Goal: Task Accomplishment & Management: Manage account settings

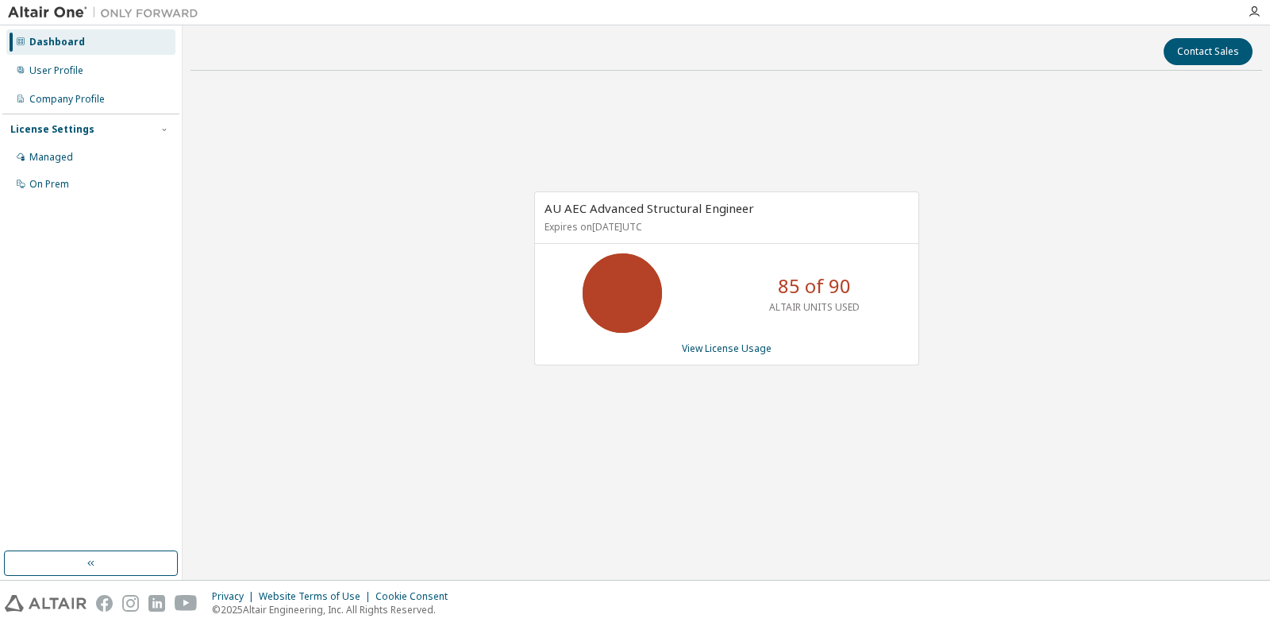
click at [195, 216] on div "AU AEC Advanced Structural Engineer Expires on February 28, 2026 UTC 85 of 90 A…" at bounding box center [727, 286] width 1072 height 406
click at [745, 349] on link "View License Usage" at bounding box center [727, 347] width 90 height 13
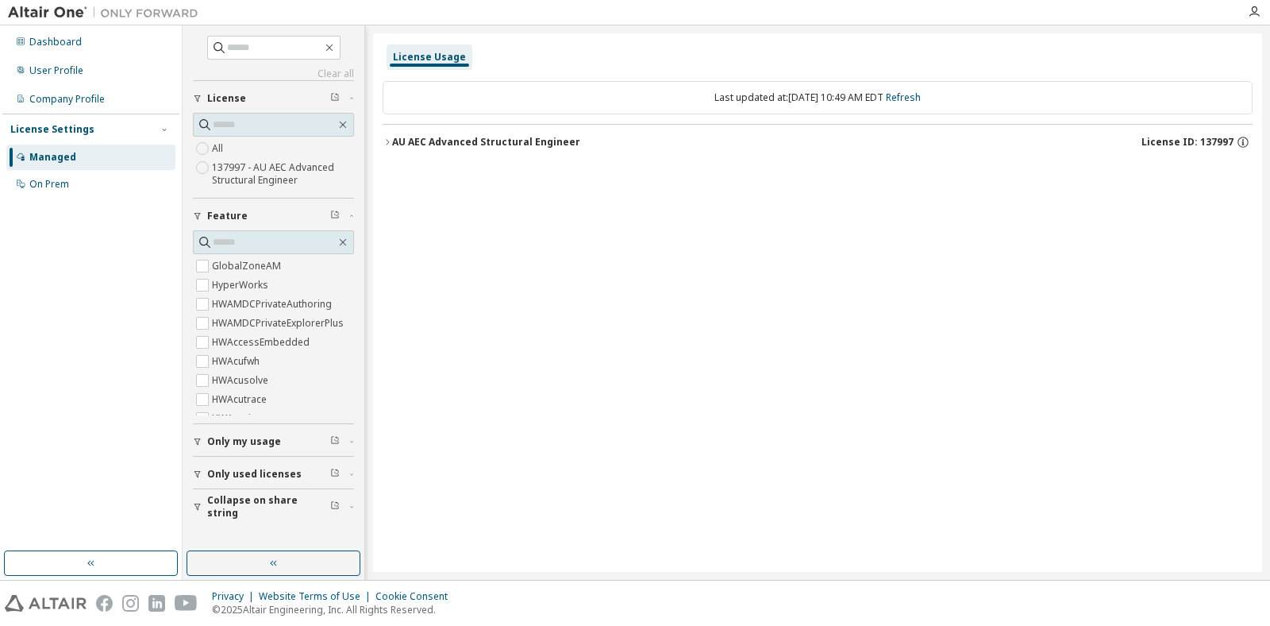
click at [406, 142] on div "AU AEC Advanced Structural Engineer" at bounding box center [486, 142] width 188 height 13
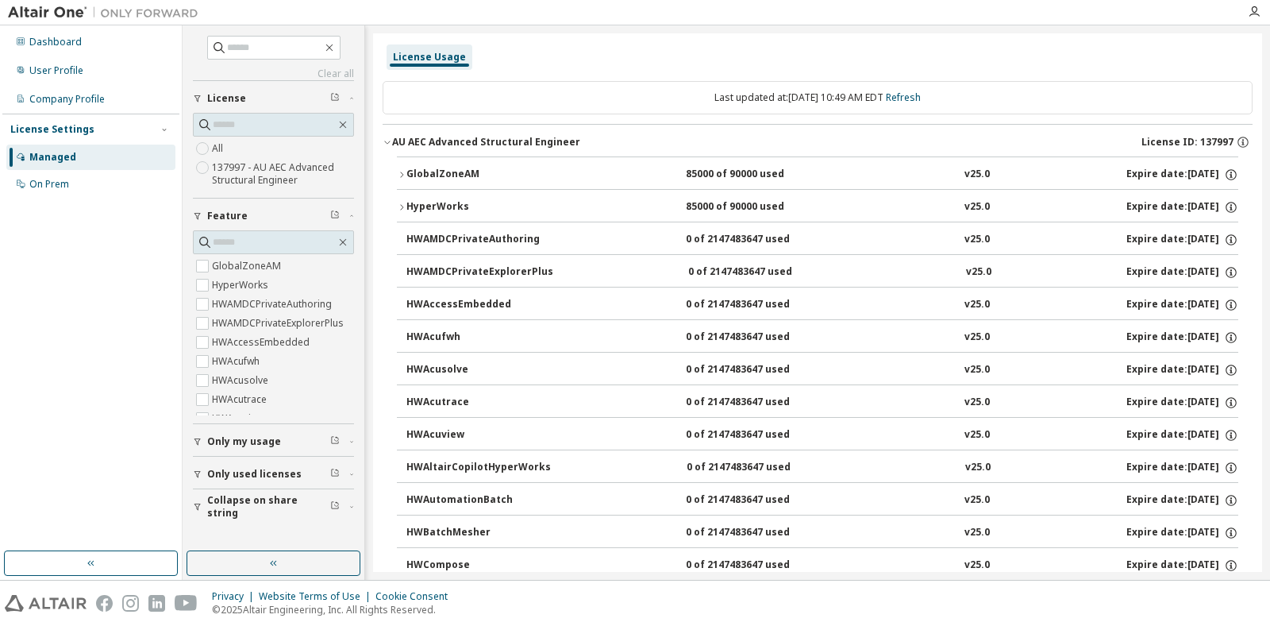
click at [399, 170] on icon "button" at bounding box center [402, 175] width 10 height 10
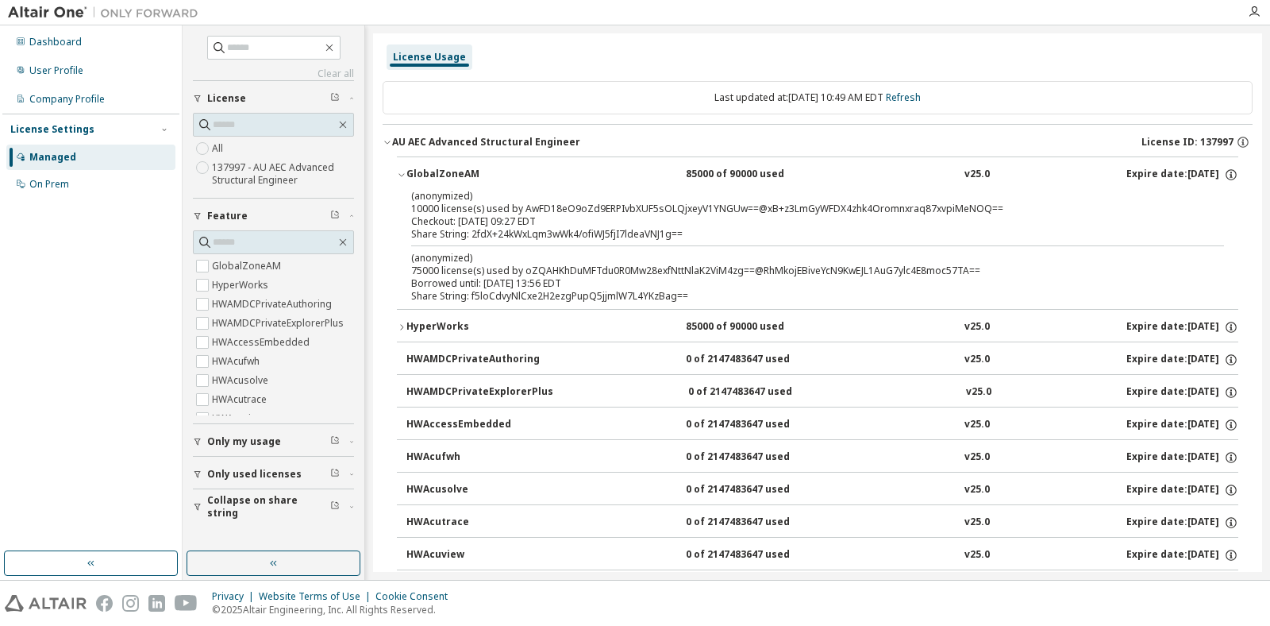
drag, startPoint x: 586, startPoint y: 282, endPoint x: 478, endPoint y: 287, distance: 108.1
click at [478, 287] on div "Borrowed until: [DATE] 13:56 EDT" at bounding box center [798, 283] width 775 height 13
click at [807, 279] on div "Borrowed until: [DATE] 13:56 EDT" at bounding box center [798, 283] width 775 height 13
click at [403, 327] on icon "button" at bounding box center [402, 327] width 10 height 10
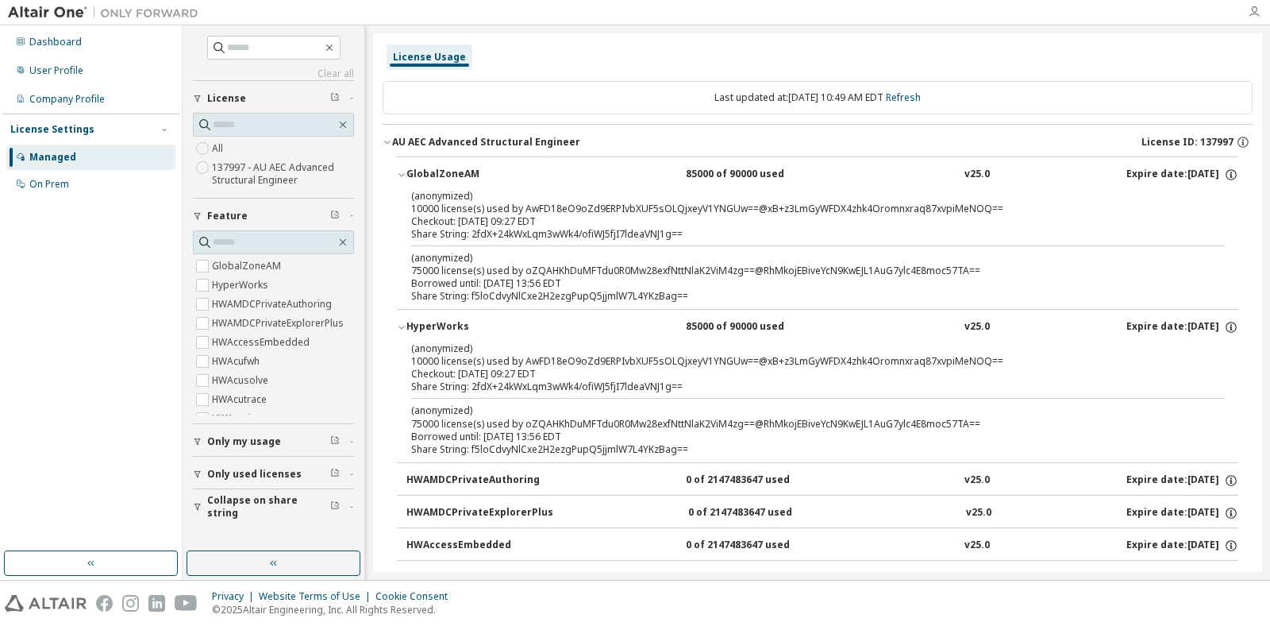
click at [1260, 11] on icon "button" at bounding box center [1254, 12] width 13 height 13
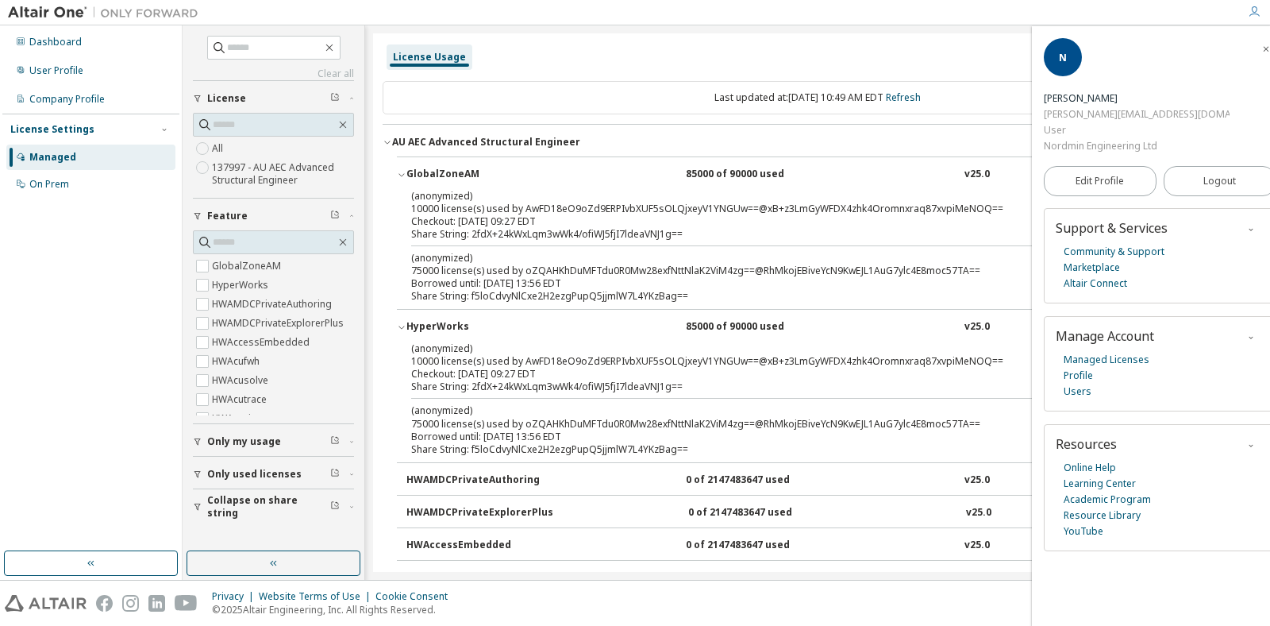
click at [89, 318] on div "Dashboard User Profile Company Profile License Settings Managed On Prem" at bounding box center [90, 288] width 177 height 521
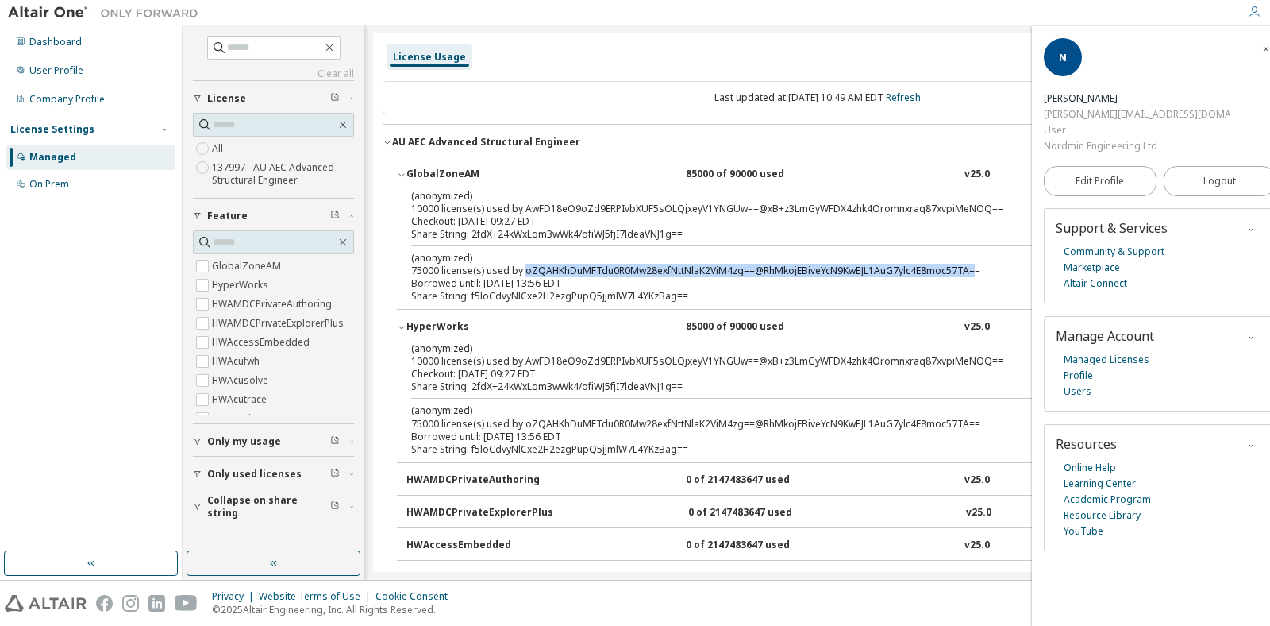
drag, startPoint x: 524, startPoint y: 271, endPoint x: 969, endPoint y: 267, distance: 444.6
click at [969, 267] on div "(anonymized) 75000 license(s) used by oZQAHKhDuMFTdu0R0Mw28exfNttNlaK2ViM4zg==@…" at bounding box center [798, 264] width 775 height 26
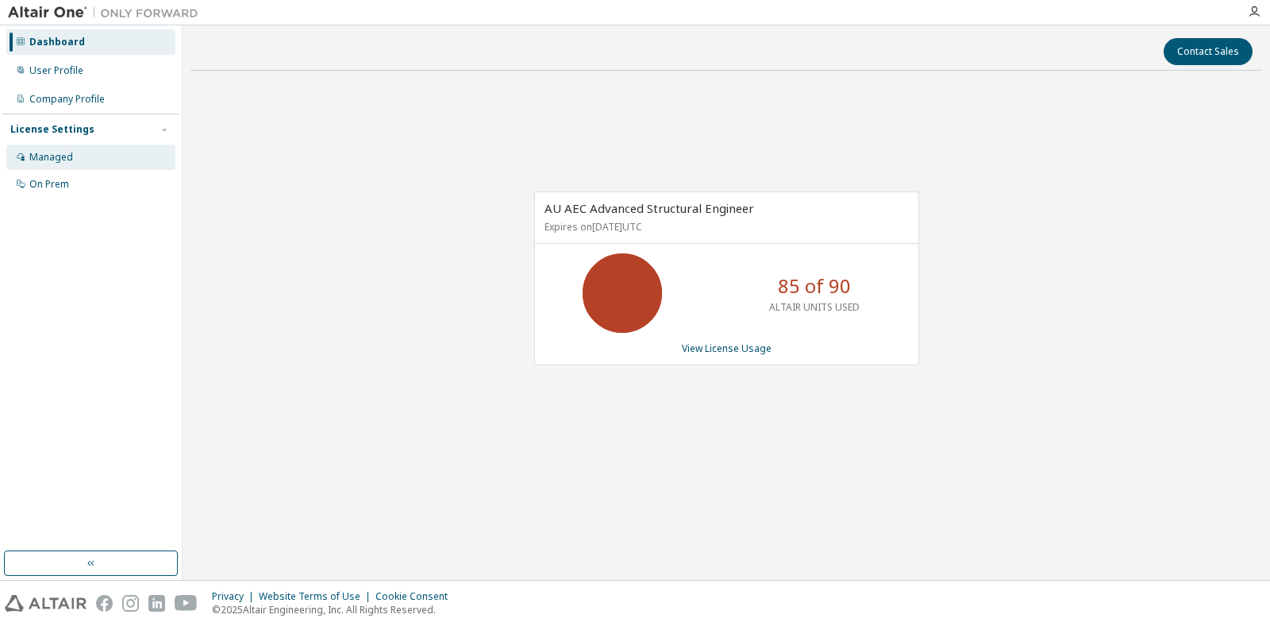
click at [38, 156] on div "Managed" at bounding box center [51, 157] width 44 height 13
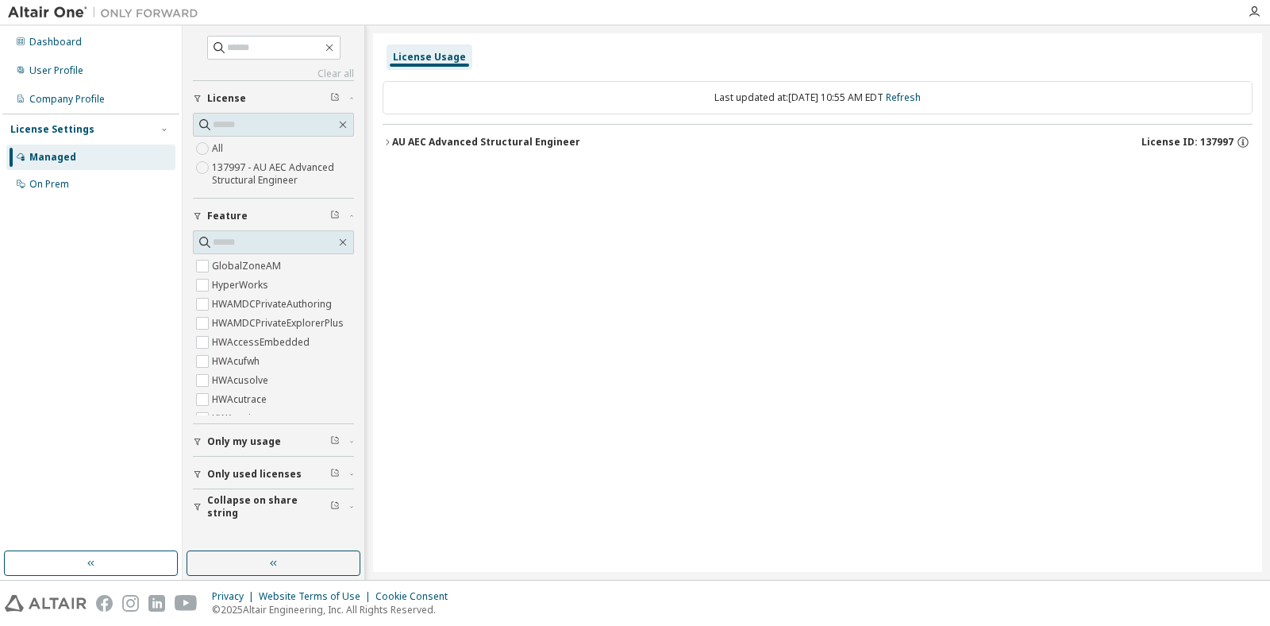
click at [476, 147] on div "AU AEC Advanced Structural Engineer" at bounding box center [486, 142] width 188 height 13
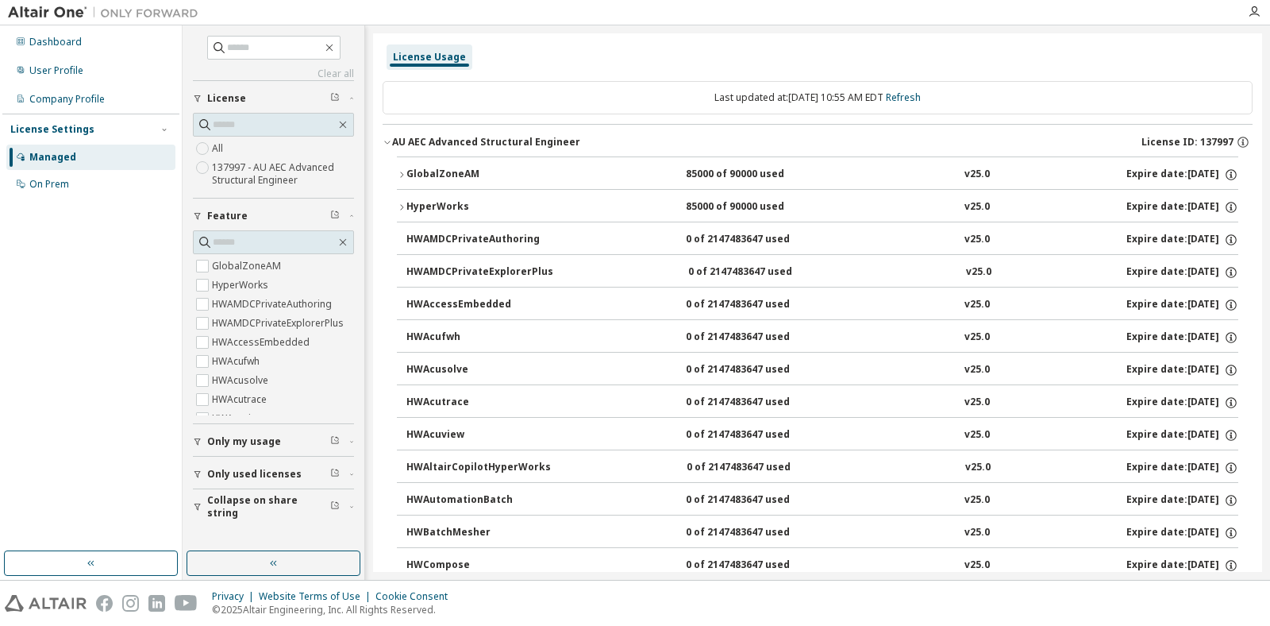
click at [475, 208] on div "HyperWorks" at bounding box center [477, 207] width 143 height 14
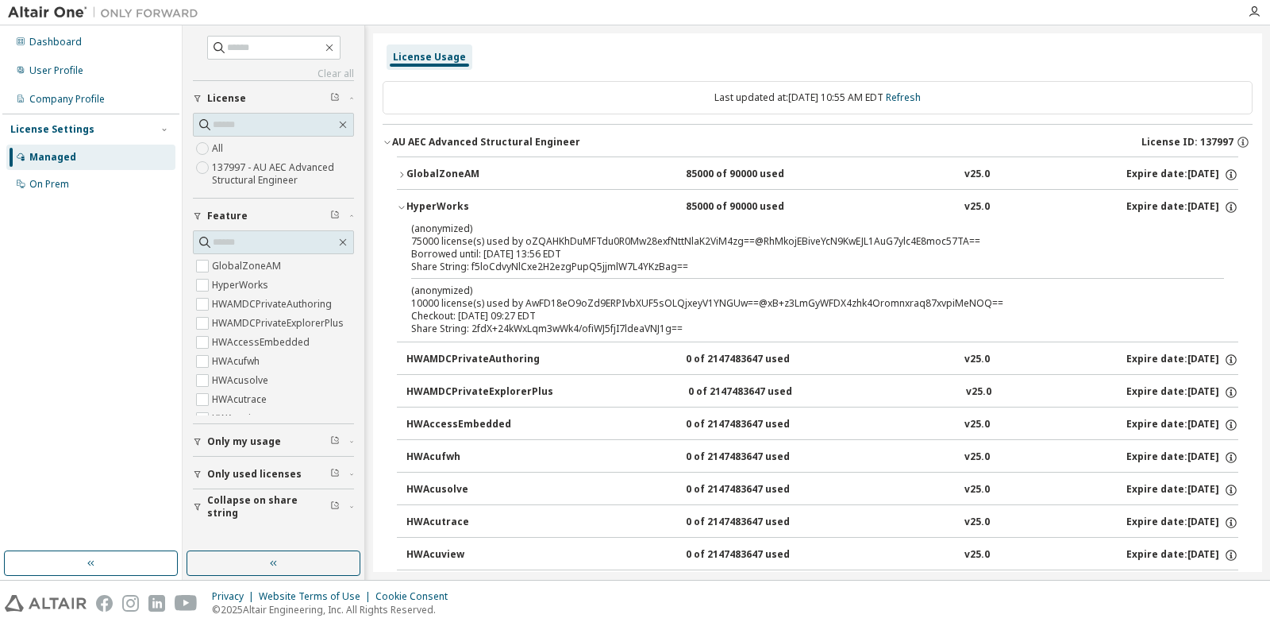
click at [454, 169] on div "GlobalZoneAM" at bounding box center [477, 175] width 143 height 14
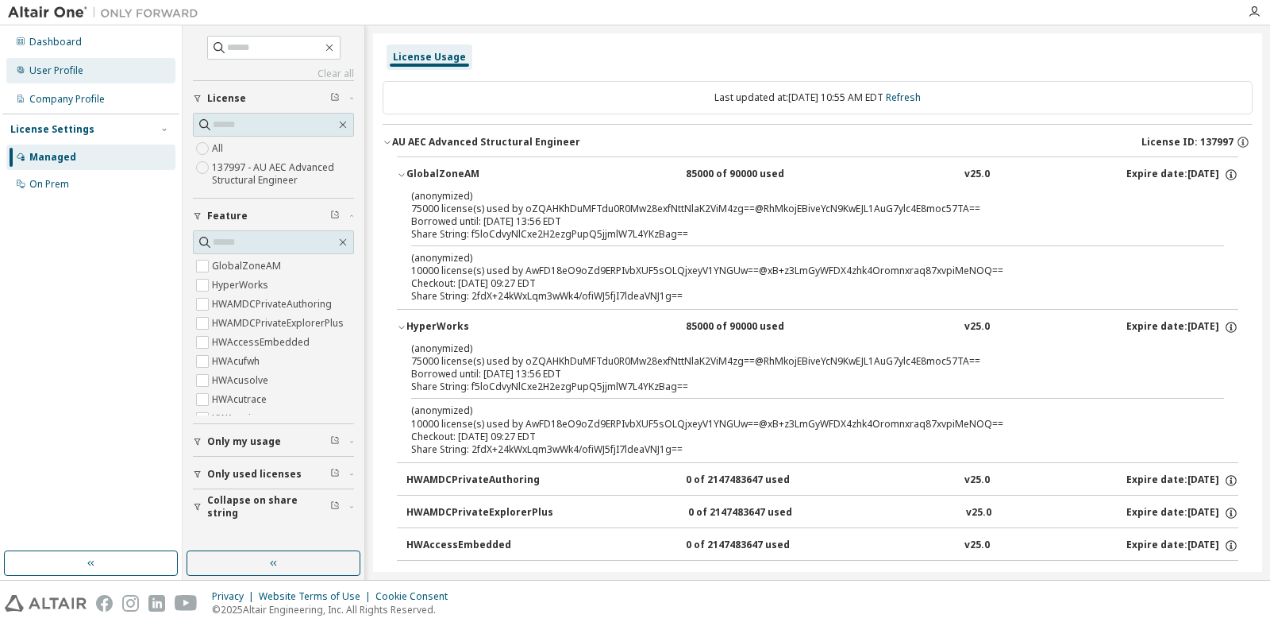
click at [66, 74] on div "User Profile" at bounding box center [56, 70] width 54 height 13
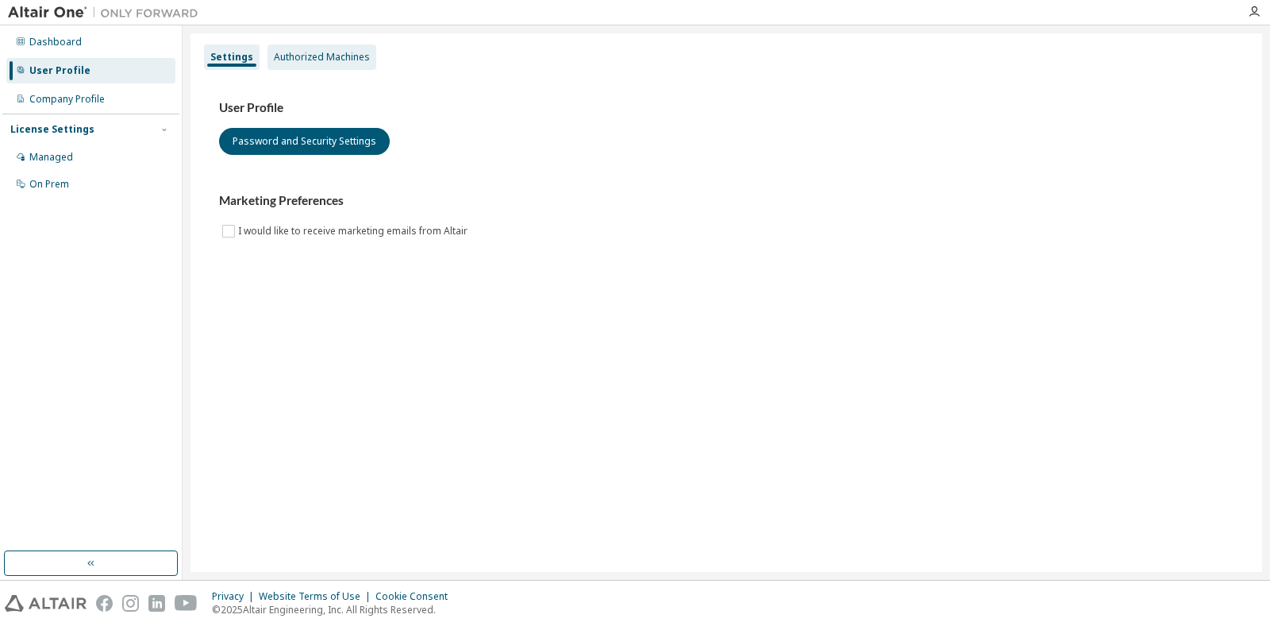
click at [345, 49] on div "Authorized Machines" at bounding box center [322, 56] width 109 height 25
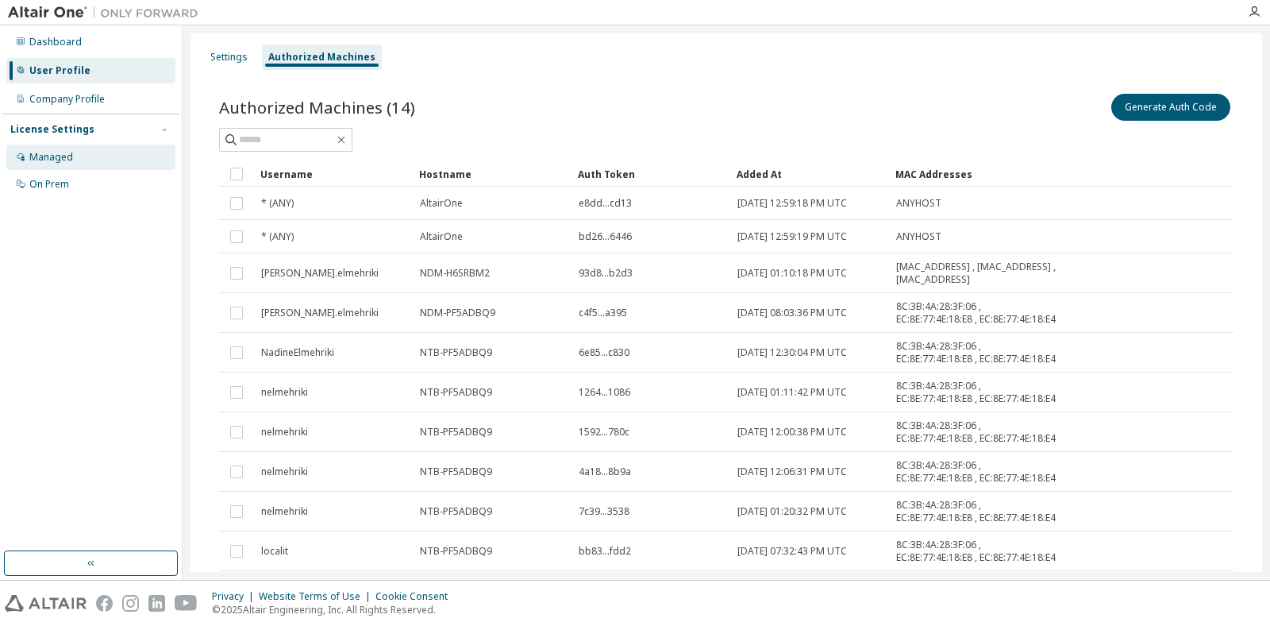
click at [85, 156] on div "Managed" at bounding box center [90, 156] width 169 height 25
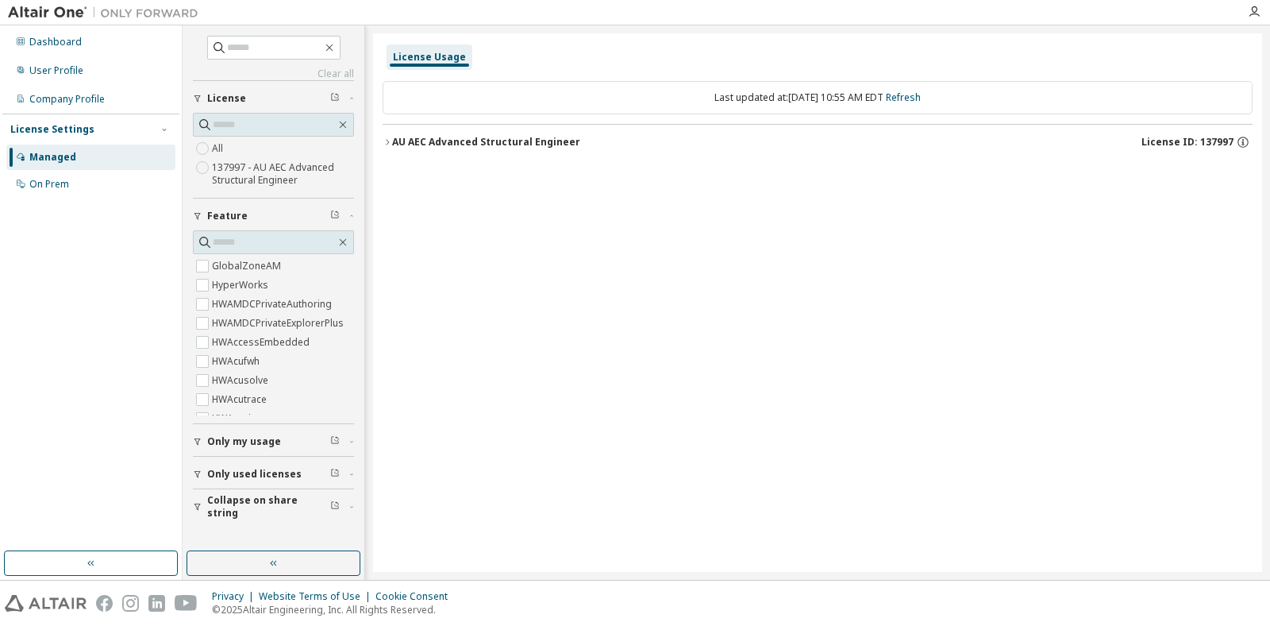
click at [266, 441] on span "Only my usage" at bounding box center [244, 441] width 74 height 13
click at [264, 441] on span "Only my usage" at bounding box center [244, 441] width 74 height 13
click at [491, 144] on div "AU AEC Advanced Structural Engineer" at bounding box center [486, 142] width 188 height 13
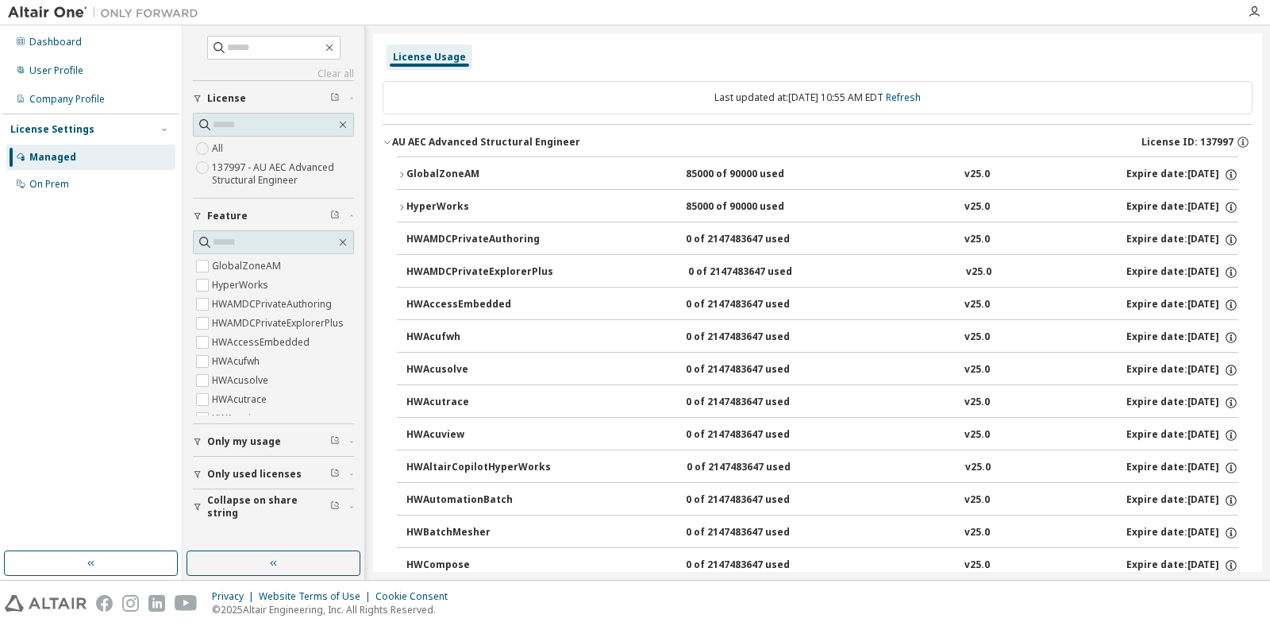
click at [453, 56] on div "License Usage" at bounding box center [429, 57] width 73 height 13
click at [445, 210] on div "HyperWorks" at bounding box center [477, 207] width 143 height 14
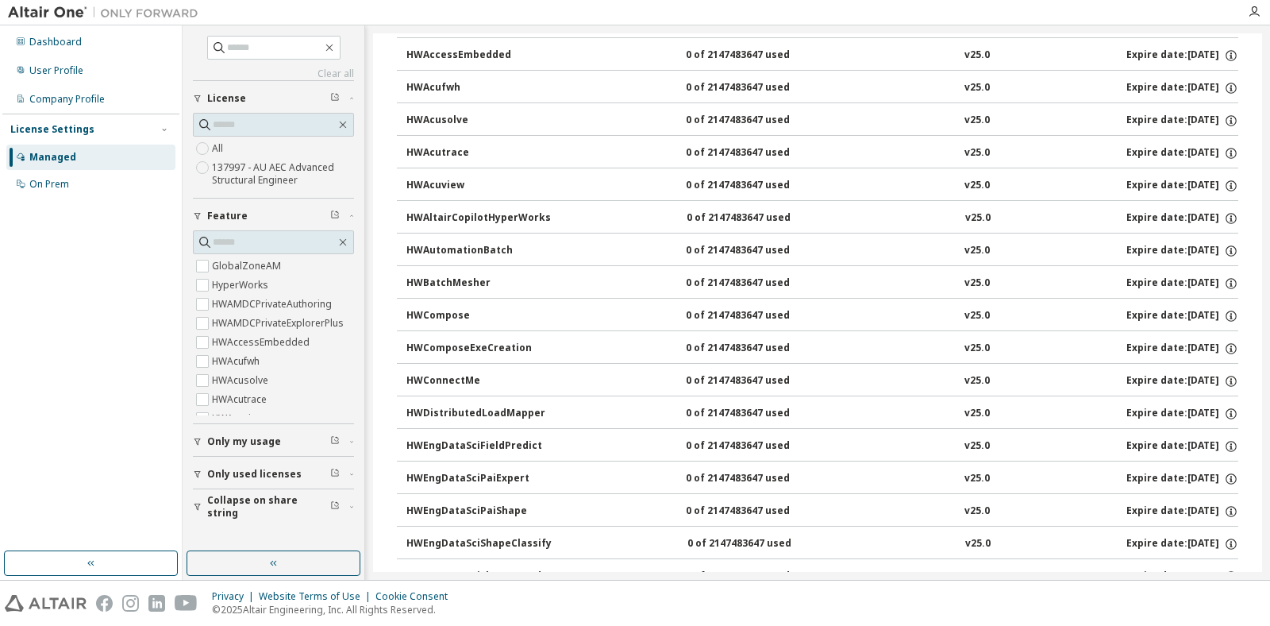
scroll to position [397, 0]
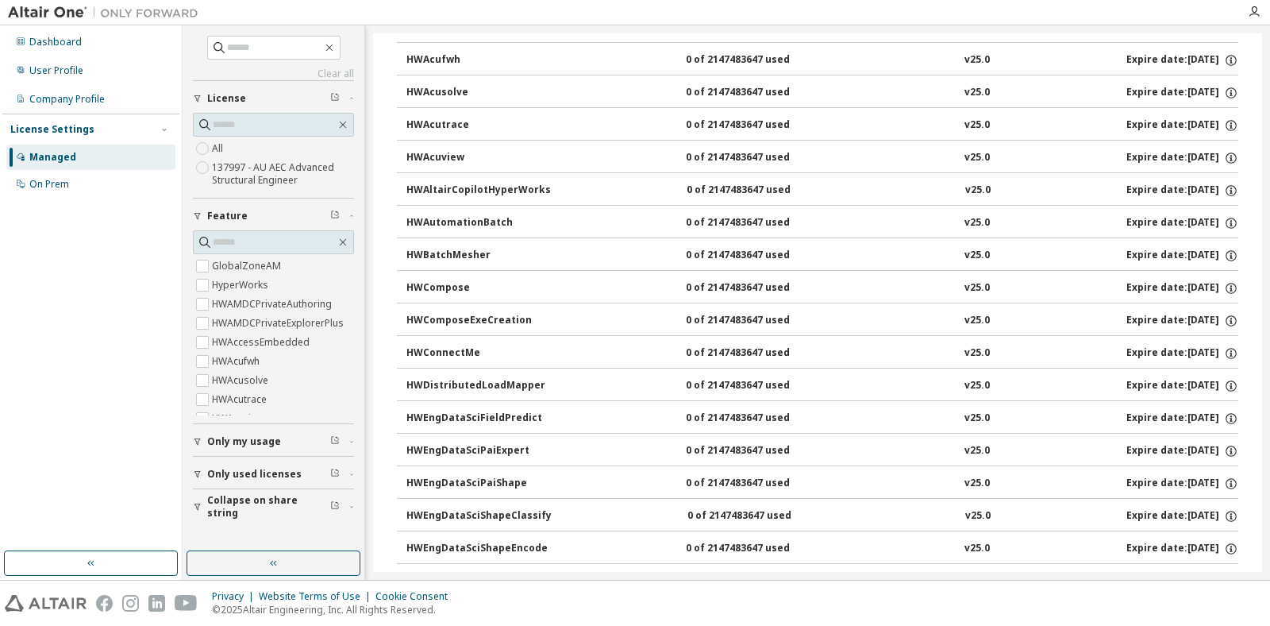
click at [252, 476] on span "Only used licenses" at bounding box center [254, 474] width 94 height 13
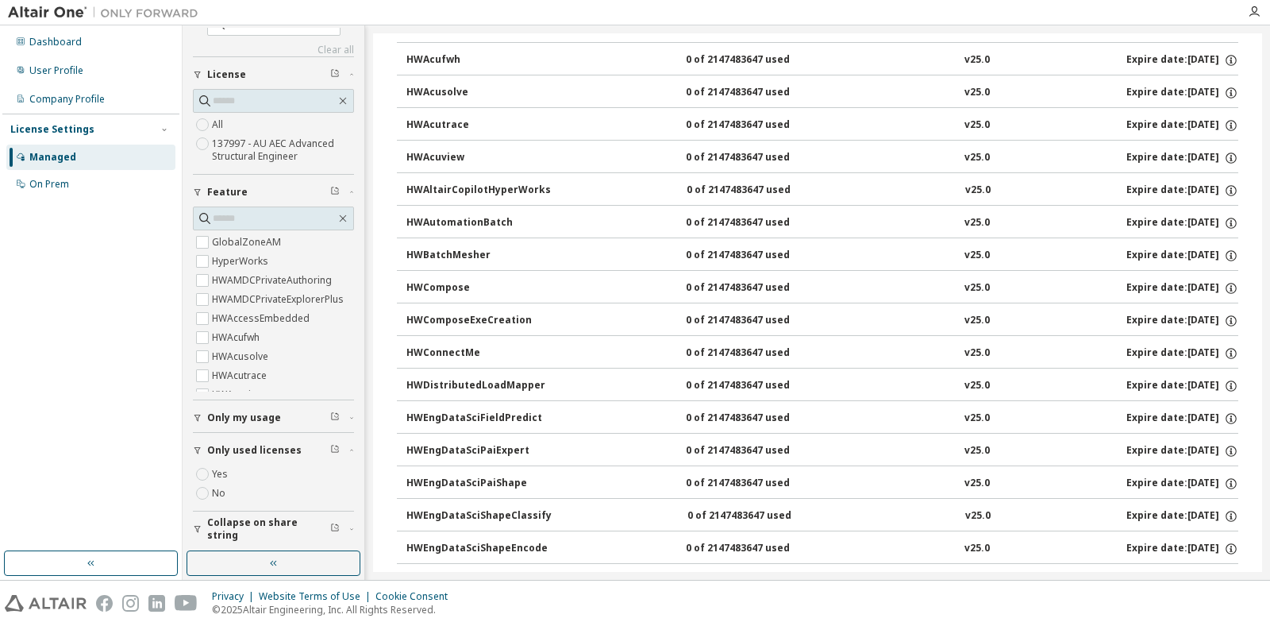
click at [260, 416] on span "Only my usage" at bounding box center [244, 417] width 74 height 13
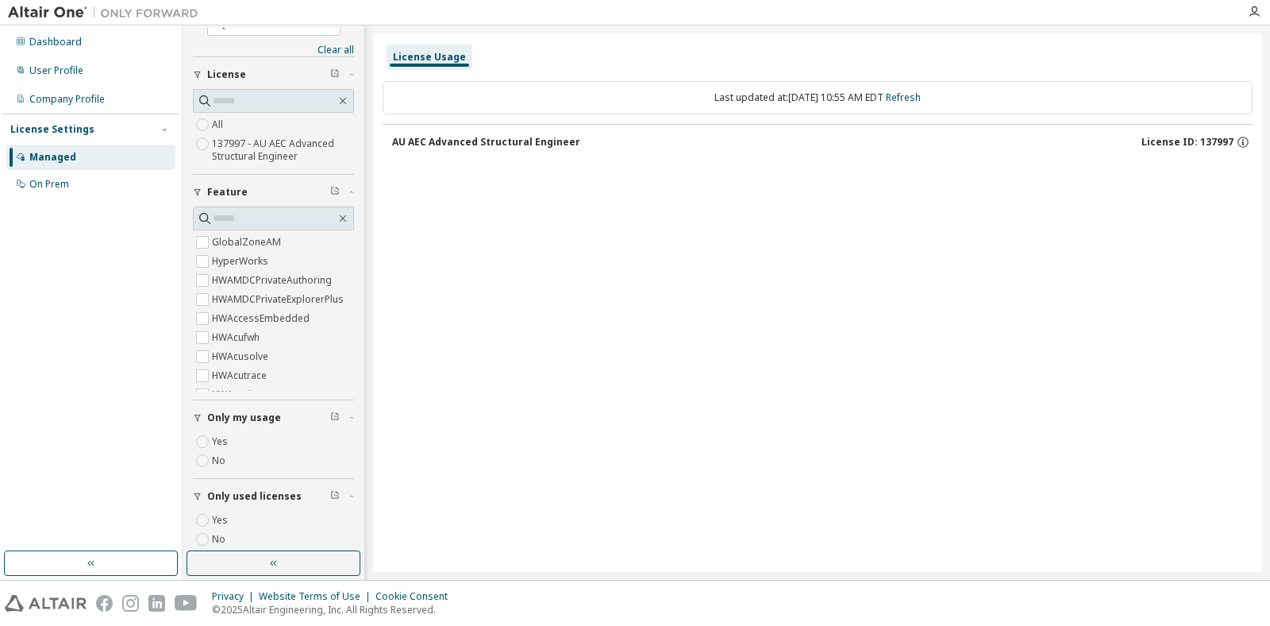
click at [534, 137] on div "AU AEC Advanced Structural Engineer" at bounding box center [486, 142] width 188 height 13
click at [531, 139] on div "AU AEC Advanced Structural Engineer" at bounding box center [486, 142] width 188 height 13
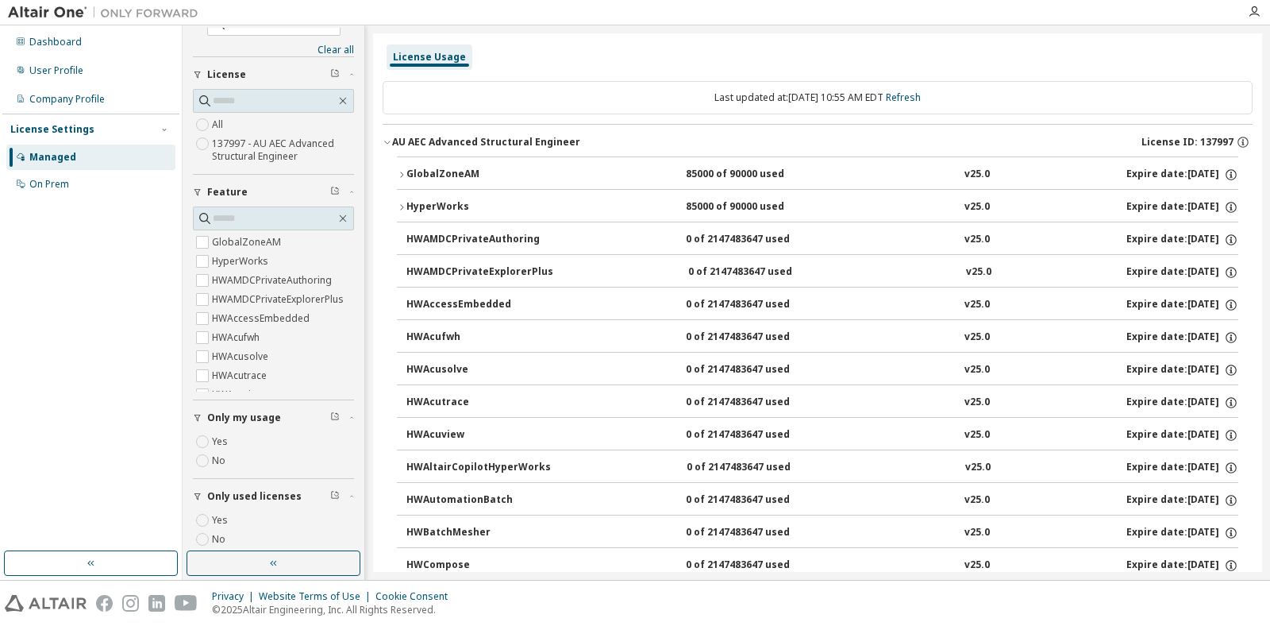
click at [527, 168] on div "GlobalZoneAM" at bounding box center [477, 175] width 143 height 14
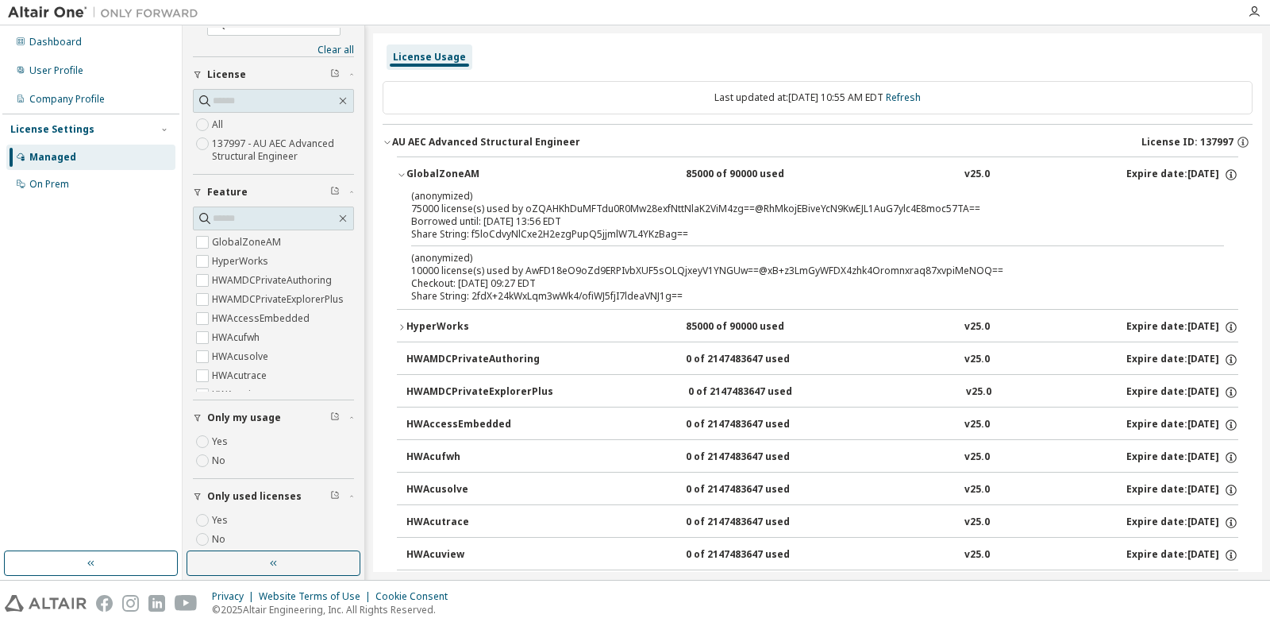
click at [486, 325] on div "HyperWorks" at bounding box center [477, 327] width 143 height 14
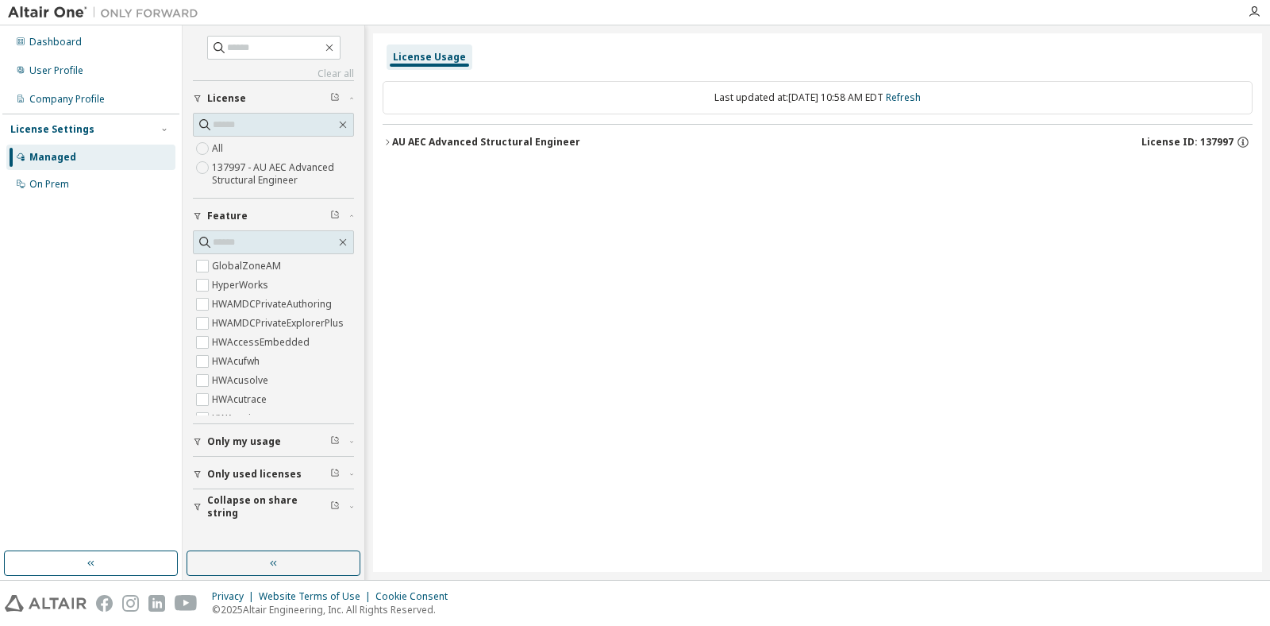
click at [419, 143] on div "AU AEC Advanced Structural Engineer" at bounding box center [486, 142] width 188 height 13
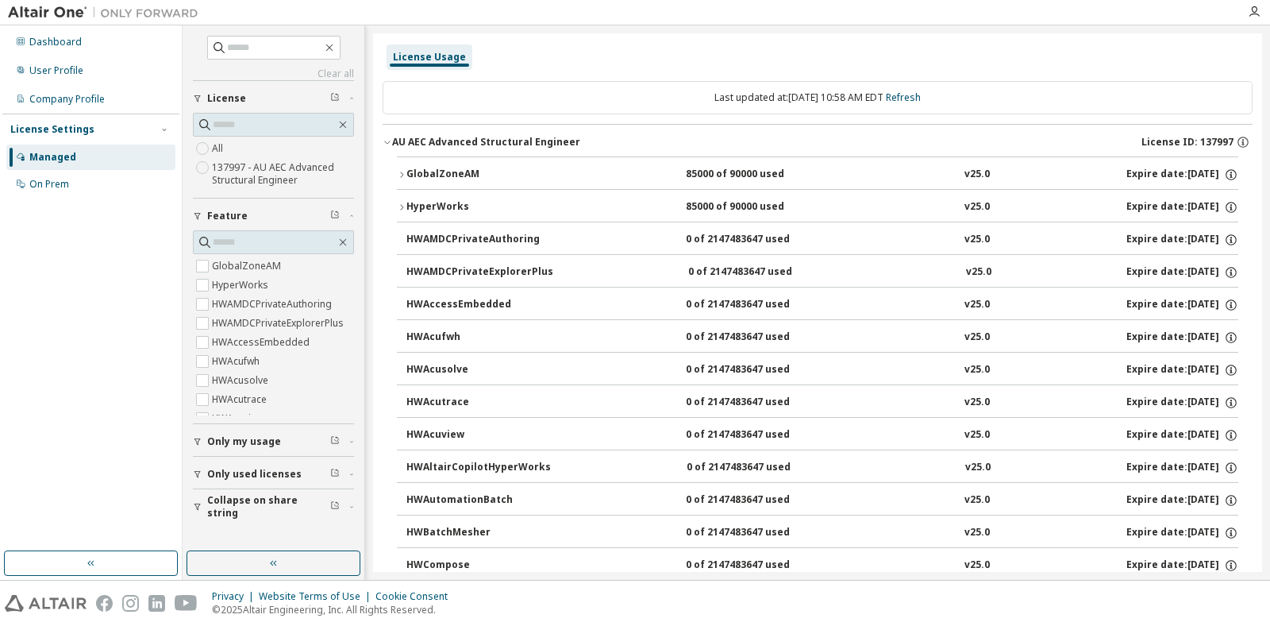
click at [472, 187] on button "GlobalZoneAM 85000 of 90000 used v25.0 Expire date: [DATE]" at bounding box center [818, 174] width 842 height 35
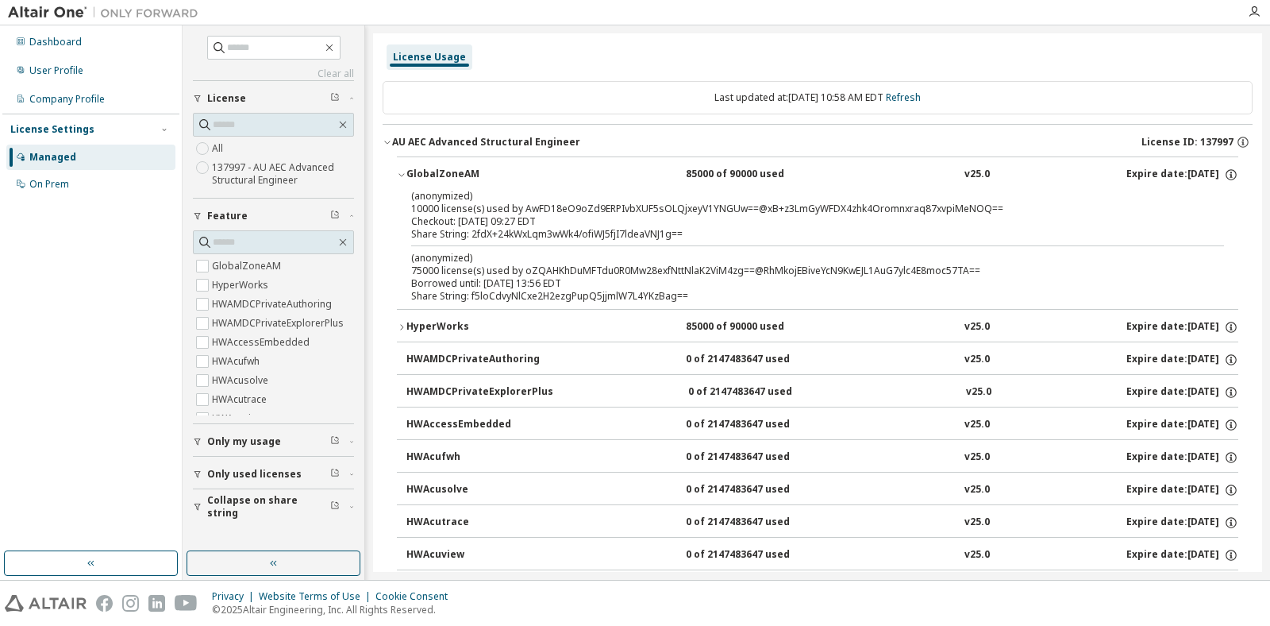
click at [505, 314] on button "HyperWorks 85000 of 90000 used v25.0 Expire date: [DATE]" at bounding box center [818, 327] width 842 height 35
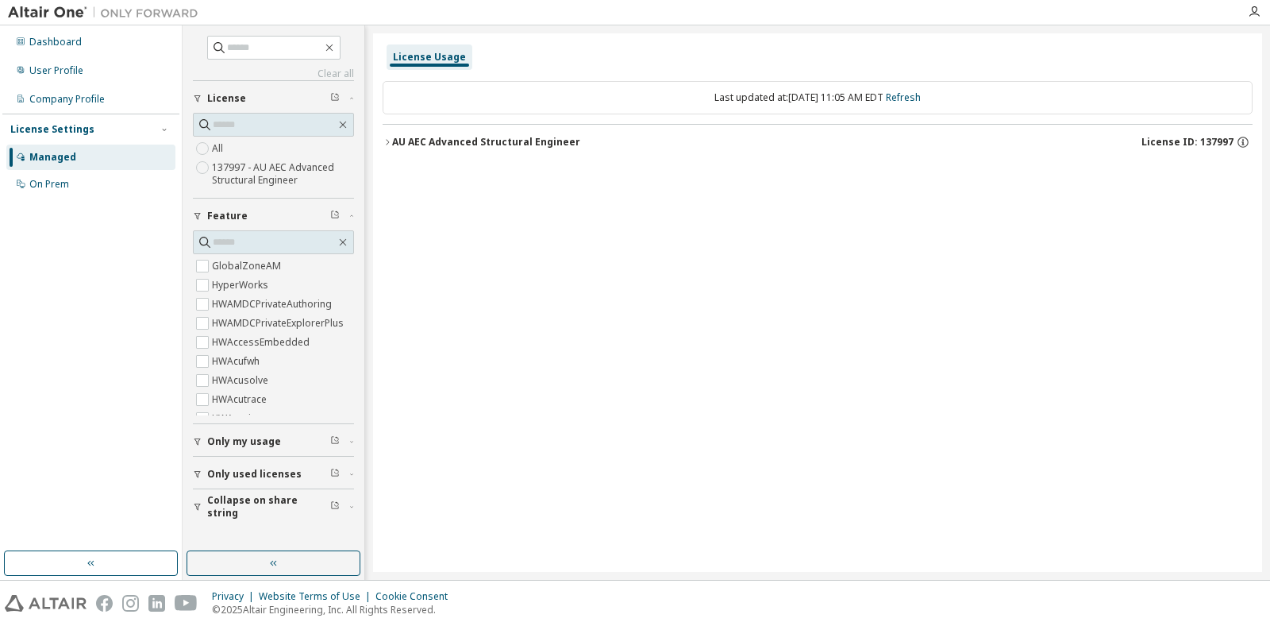
click at [467, 146] on div "AU AEC Advanced Structural Engineer" at bounding box center [486, 142] width 188 height 13
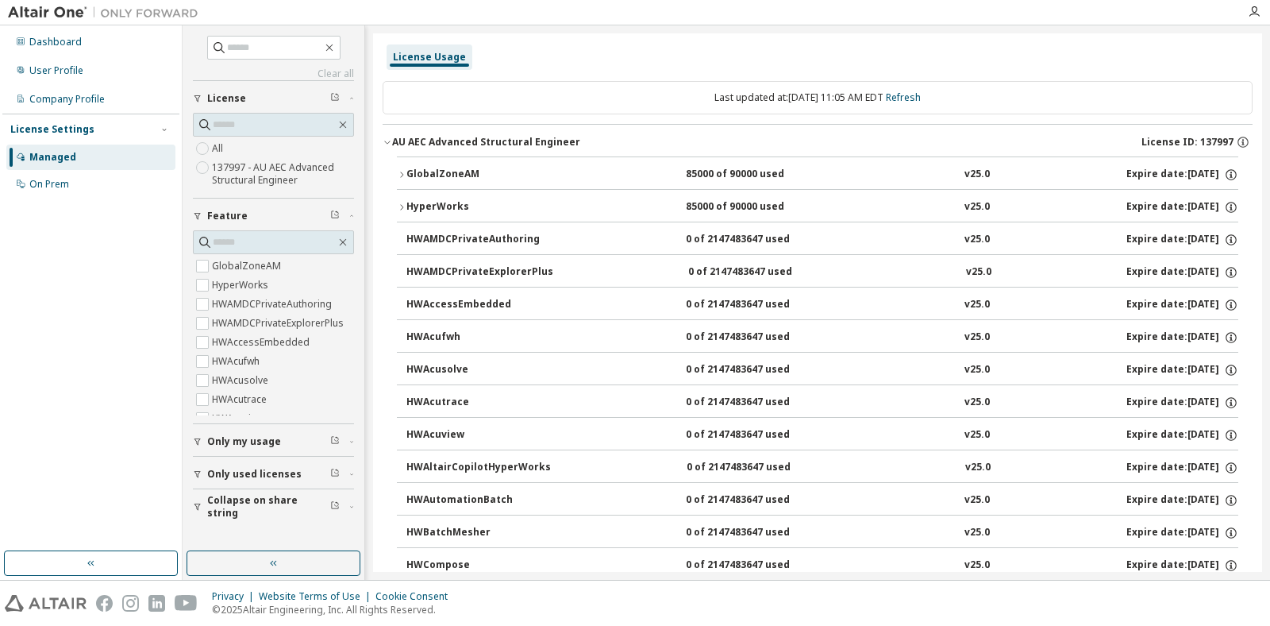
click at [423, 209] on div "HyperWorks" at bounding box center [477, 207] width 143 height 14
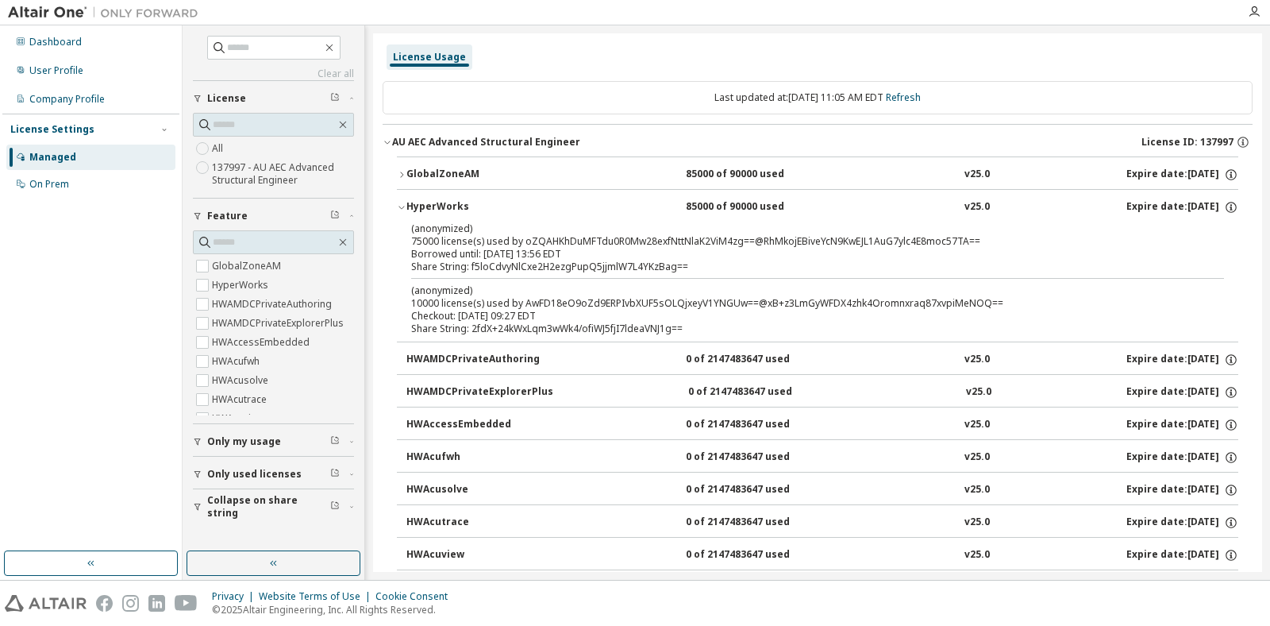
click at [423, 172] on div "GlobalZoneAM" at bounding box center [477, 175] width 143 height 14
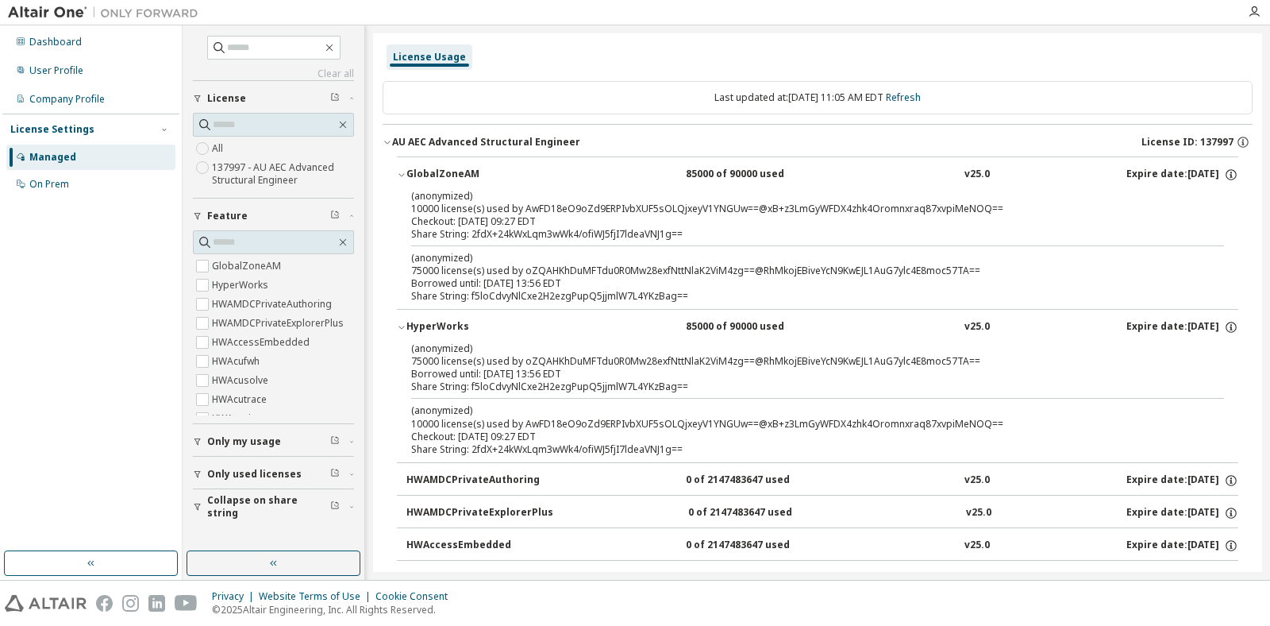
click at [838, 56] on div "License Usage" at bounding box center [818, 57] width 870 height 29
click at [94, 44] on div "Dashboard" at bounding box center [90, 41] width 169 height 25
